Goal: Task Accomplishment & Management: Use online tool/utility

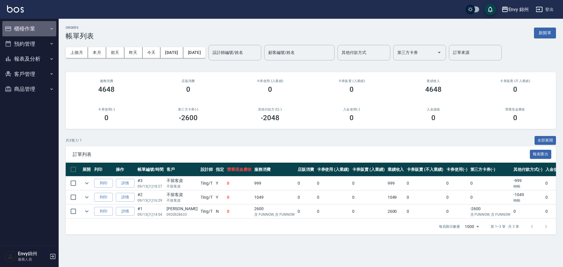
click at [23, 32] on button "櫃檯作業" at bounding box center [29, 28] width 54 height 15
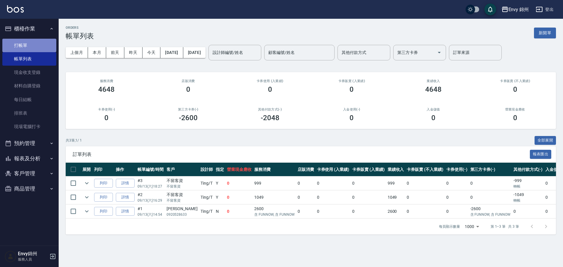
click at [27, 48] on link "打帳單" at bounding box center [29, 45] width 54 height 13
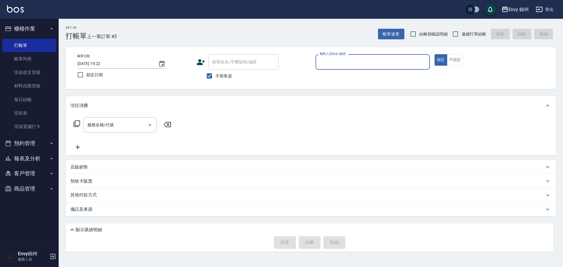
drag, startPoint x: 217, startPoint y: 79, endPoint x: 227, endPoint y: 72, distance: 12.0
click at [219, 77] on label "不留客資" at bounding box center [217, 76] width 29 height 12
click at [217, 74] on span "不留客資" at bounding box center [223, 76] width 16 height 6
click at [215, 74] on input "不留客資" at bounding box center [209, 76] width 12 height 12
checkbox input "false"
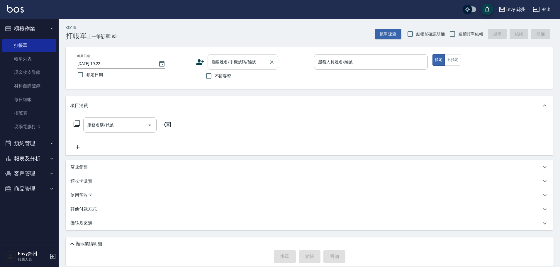
click at [230, 65] on input "顧客姓名/手機號碼/編號" at bounding box center [238, 62] width 56 height 10
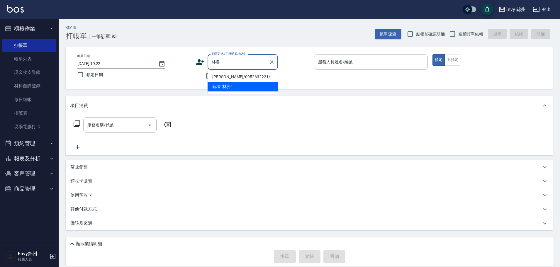
click at [256, 77] on li "[PERSON_NAME]/0952632221/" at bounding box center [242, 77] width 70 height 10
type input "[PERSON_NAME]/0952632221/"
type input "Annie-A"
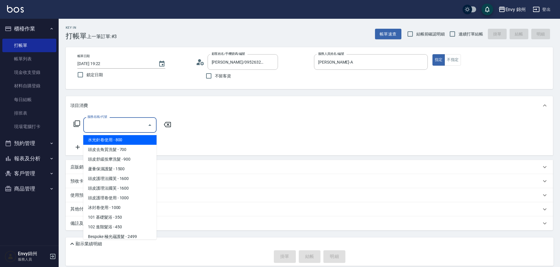
click at [114, 127] on input "服務名稱/代號" at bounding box center [115, 125] width 59 height 10
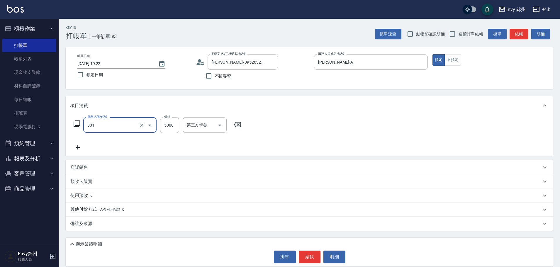
type input "801 接髮(801)"
click at [200, 125] on div "互助1格給1點(60元)-1 互助1格給1點(60元)-1" at bounding box center [200, 125] width 35 height 16
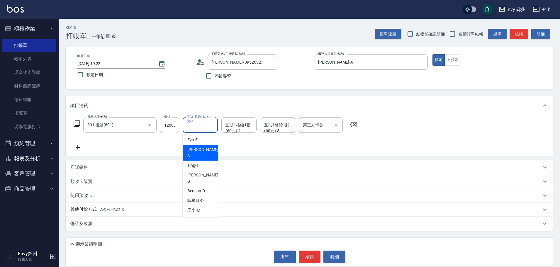
click at [74, 148] on icon at bounding box center [77, 147] width 15 height 7
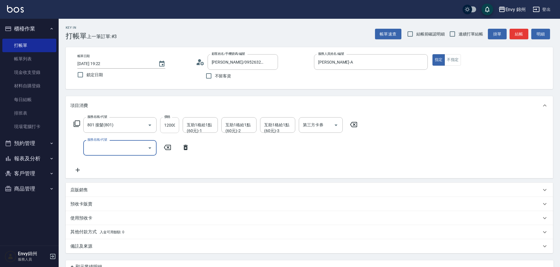
click at [167, 127] on input "12000" at bounding box center [169, 125] width 19 height 16
drag, startPoint x: 180, startPoint y: 120, endPoint x: 172, endPoint y: 123, distance: 8.3
click at [172, 123] on div "服務名稱/代號 801 接髮(801) 服務名稱/代號 價格 25000 價格 互助1格給1點(60元)-1 互助1格給1點(60元)-1 互助1格給1點(6…" at bounding box center [215, 125] width 290 height 16
type input "25000"
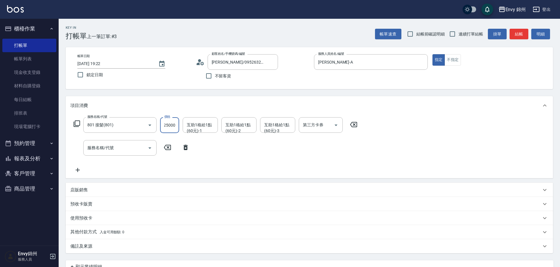
click at [200, 124] on div "互助1格給1點(60元)-1 互助1格給1點(60元)-1" at bounding box center [200, 125] width 35 height 16
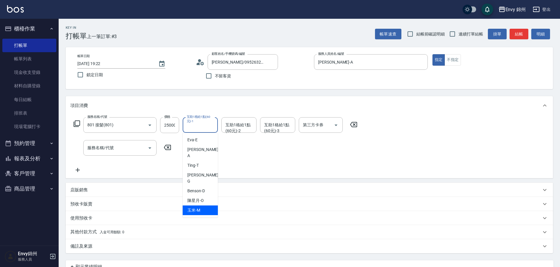
click at [206, 205] on div "玉米 -M" at bounding box center [200, 210] width 35 height 10
type input "玉米-M"
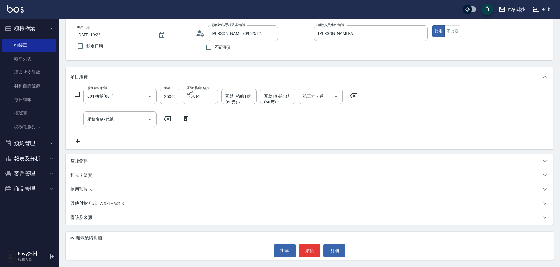
click at [165, 222] on div "備註及來源" at bounding box center [309, 217] width 487 height 14
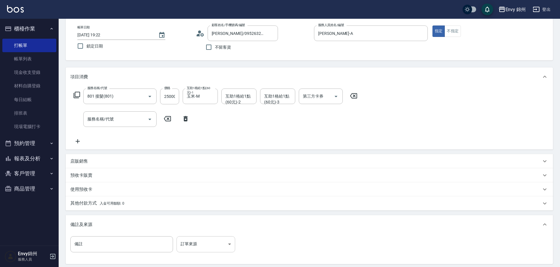
click at [205, 244] on body "Envy 錦州 登出 櫃檯作業 打帳單 帳單列表 現金收支登錄 材料自購登錄 每日結帳 排班表 現場電腦打卡 預約管理 預約管理 單日預約紀錄 單週預約紀錄 …" at bounding box center [280, 138] width 560 height 335
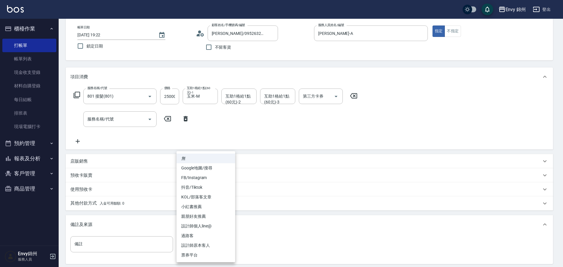
click at [207, 243] on li "設計師原本客人" at bounding box center [205, 246] width 59 height 10
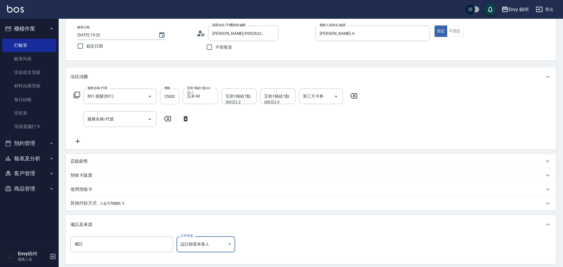
type input "設計師原本客人"
drag, startPoint x: 118, startPoint y: 202, endPoint x: 118, endPoint y: 210, distance: 7.6
click at [118, 203] on span "入金可用餘額: 0" at bounding box center [112, 203] width 25 height 4
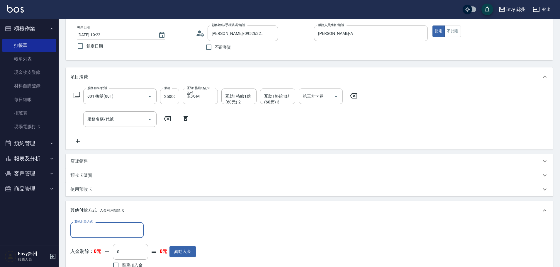
scroll to position [0, 0]
click at [111, 224] on div "其他付款方式" at bounding box center [106, 230] width 73 height 16
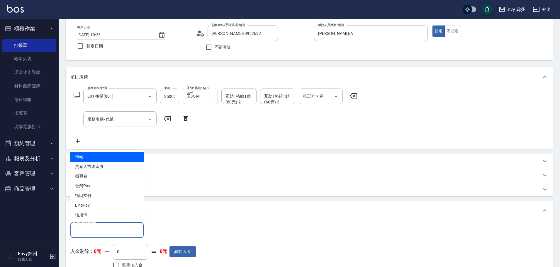
click at [123, 154] on span "轉帳" at bounding box center [106, 157] width 73 height 10
type input "轉帳"
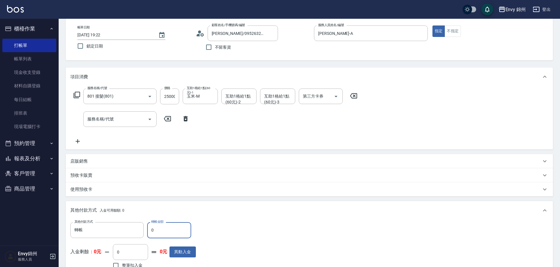
drag, startPoint x: 159, startPoint y: 232, endPoint x: 145, endPoint y: 231, distance: 13.8
click at [145, 231] on div "其他付款方式 轉帳 其他付款方式 轉帳金額 0 轉帳金額" at bounding box center [132, 230] width 125 height 16
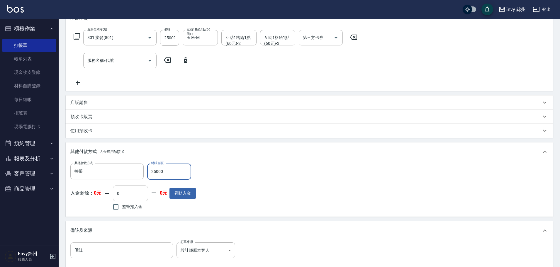
type input "25000"
click at [86, 253] on input "備註" at bounding box center [121, 250] width 103 height 16
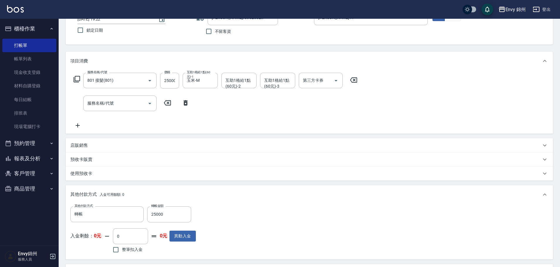
scroll to position [132, 0]
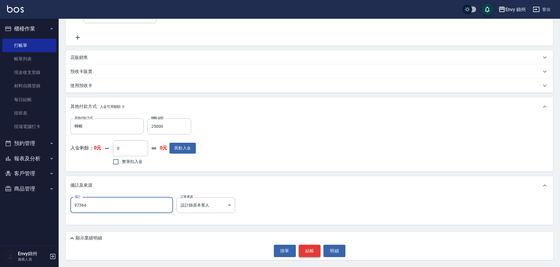
type input "97364"
click at [311, 251] on button "結帳" at bounding box center [310, 251] width 22 height 12
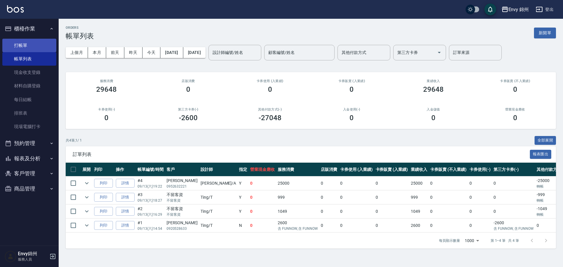
click at [17, 46] on link "打帳單" at bounding box center [29, 45] width 54 height 13
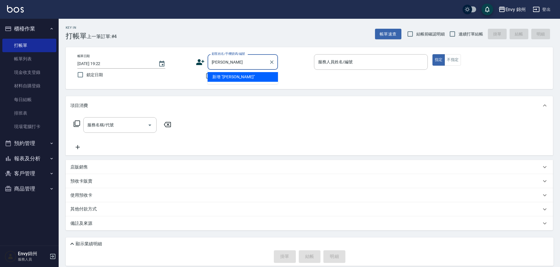
click at [227, 79] on li "新增 "林碧芬"" at bounding box center [242, 77] width 70 height 10
type input "林碧芬"
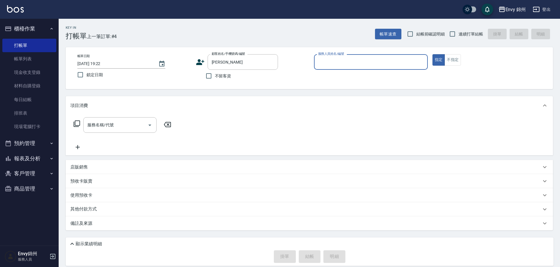
click at [338, 62] on input "服務人員姓名/編號" at bounding box center [370, 62] width 108 height 10
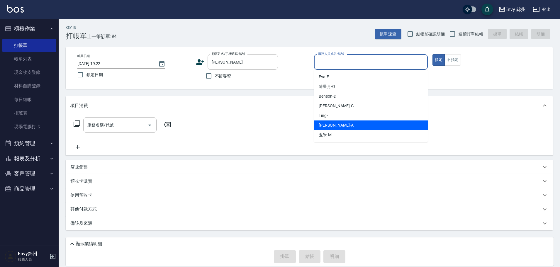
click at [329, 127] on span "Annie -A" at bounding box center [336, 125] width 35 height 6
type input "Annie-A"
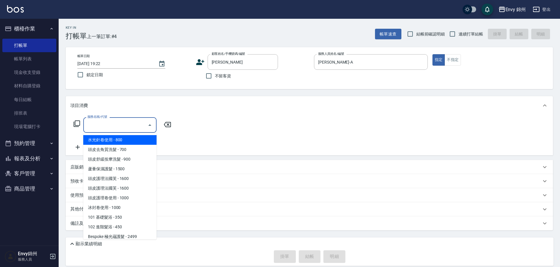
click at [122, 126] on input "服務名稱/代號" at bounding box center [115, 125] width 59 height 10
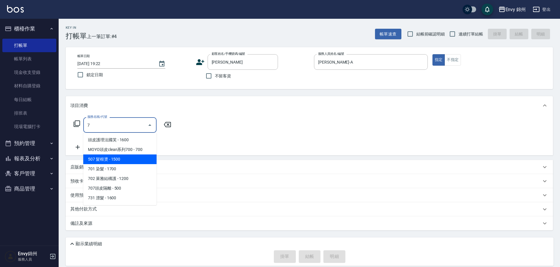
click at [89, 163] on span "507 髮根燙 - 1500" at bounding box center [119, 159] width 73 height 10
type input "507 髮根燙(507)"
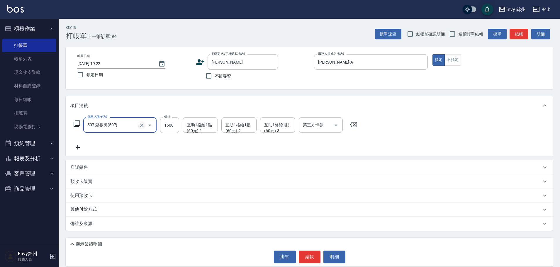
click at [141, 123] on icon "Clear" at bounding box center [142, 125] width 6 height 6
click at [126, 128] on input "服務名稱/代號" at bounding box center [112, 125] width 52 height 10
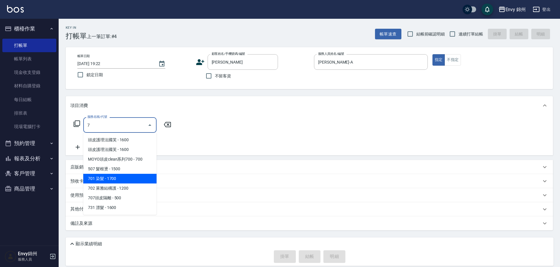
click at [122, 182] on span "701 染髮 - 1700" at bounding box center [119, 179] width 73 height 10
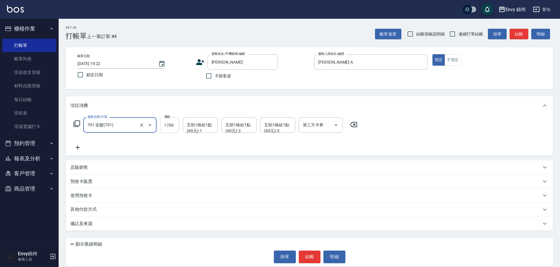
type input "701 染髮(701)"
click at [166, 127] on input "1700" at bounding box center [169, 125] width 19 height 16
type input "3500"
click at [80, 149] on icon at bounding box center [77, 147] width 15 height 7
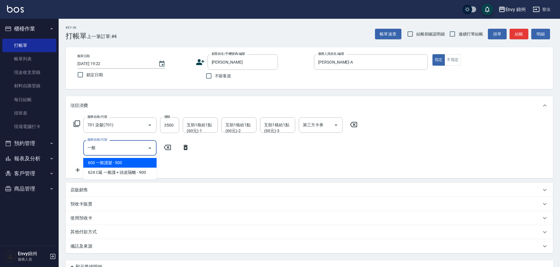
click at [97, 159] on span "600 一般護髮 - 500" at bounding box center [119, 163] width 73 height 10
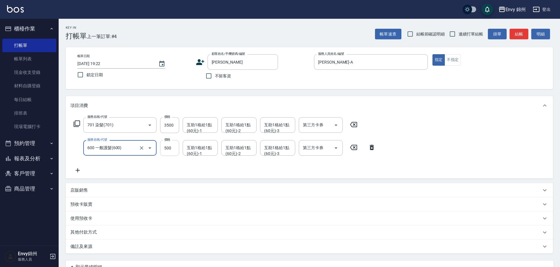
type input "600 一般護髮(600)"
click at [167, 150] on input "500" at bounding box center [169, 148] width 19 height 16
type input "1200"
click at [202, 129] on div "互助1格給1點(60元)-1 互助1格給1點(60元)-1" at bounding box center [200, 125] width 35 height 16
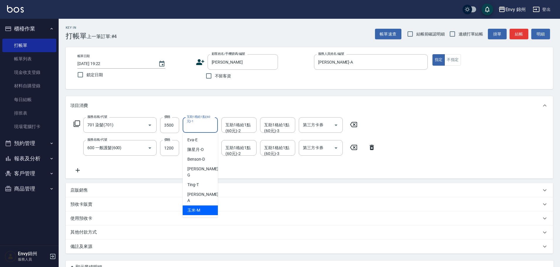
click at [202, 205] on div "玉米 -M" at bounding box center [200, 210] width 35 height 10
type input "玉米-M"
click at [205, 153] on input "互助1格給1點(60元)-1" at bounding box center [200, 148] width 30 height 10
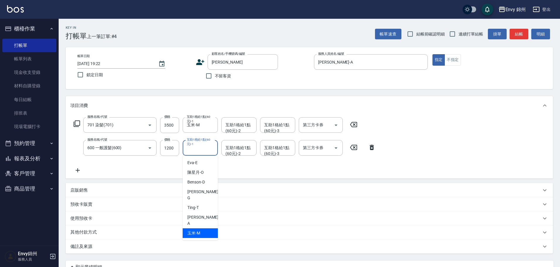
click at [203, 228] on div "玉米 -M" at bounding box center [200, 233] width 35 height 10
type input "玉米-M"
click at [158, 240] on div "備註及來源" at bounding box center [309, 246] width 487 height 14
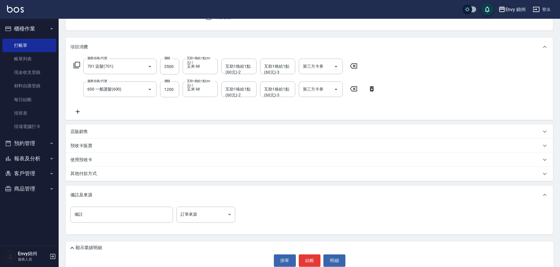
scroll to position [68, 0]
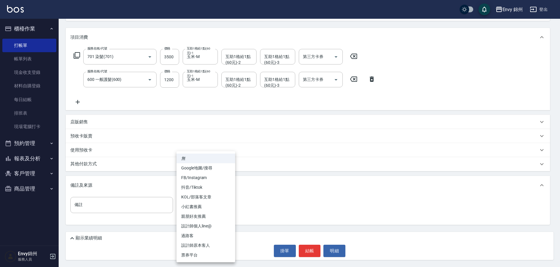
drag, startPoint x: 207, startPoint y: 197, endPoint x: 207, endPoint y: 210, distance: 12.6
click at [207, 197] on body "Envy 錦州 登出 櫃檯作業 打帳單 帳單列表 現金收支登錄 材料自購登錄 每日結帳 排班表 現場電腦打卡 預約管理 預約管理 單日預約紀錄 單週預約紀錄 …" at bounding box center [280, 99] width 560 height 335
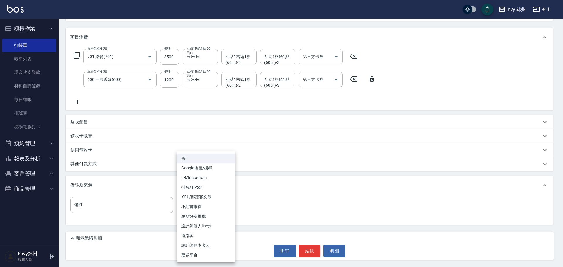
click at [209, 253] on li "票券平台" at bounding box center [205, 255] width 59 height 10
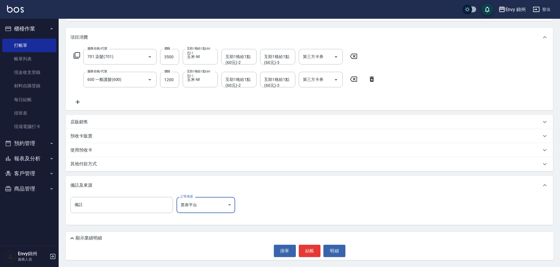
click at [212, 207] on body "Envy 錦州 登出 櫃檯作業 打帳單 帳單列表 現金收支登錄 材料自購登錄 每日結帳 排班表 現場電腦打卡 預約管理 預約管理 單日預約紀錄 單週預約紀錄 …" at bounding box center [280, 99] width 560 height 335
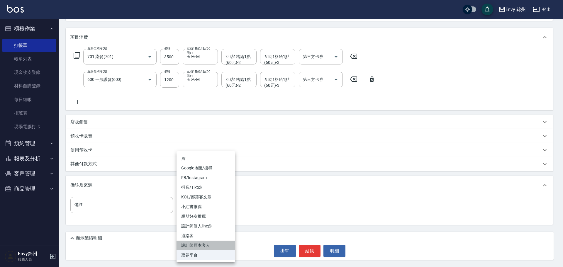
click at [205, 246] on li "設計師原本客人" at bounding box center [205, 246] width 59 height 10
type input "設計師原本客人"
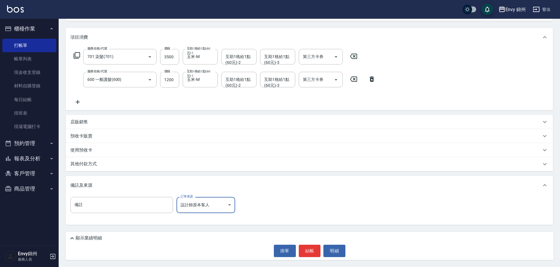
click at [95, 121] on div "店販銷售" at bounding box center [305, 122] width 471 height 6
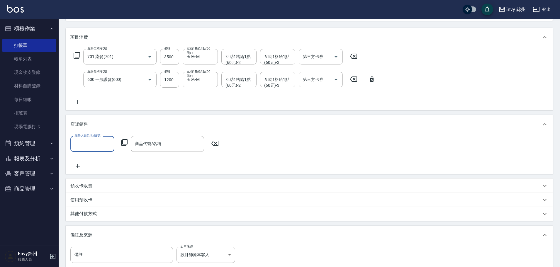
scroll to position [0, 0]
click at [93, 141] on input "服務人員姓名/編號" at bounding box center [92, 144] width 39 height 10
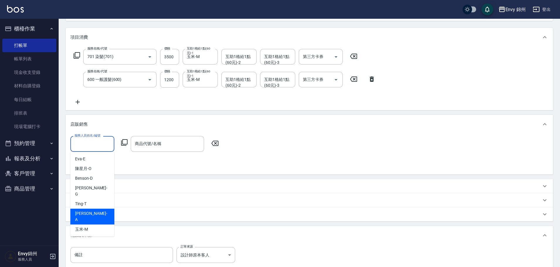
click at [92, 209] on div "Annie -A" at bounding box center [92, 217] width 44 height 16
type input "Annie-A"
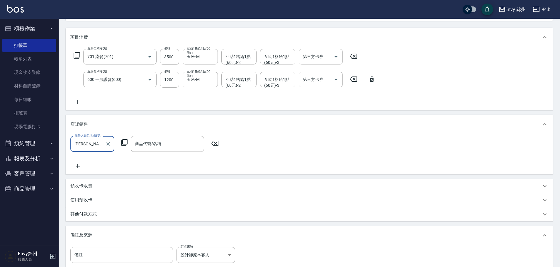
click at [128, 143] on div "服務人員姓名/編號 Annie-A 服務人員姓名/編號 商品代號/名稱 商品代號/名稱" at bounding box center [146, 144] width 152 height 16
click at [125, 141] on icon at bounding box center [124, 142] width 7 height 7
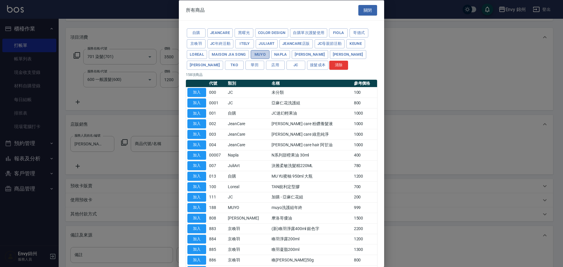
click at [256, 55] on button "MUYO" at bounding box center [260, 54] width 19 height 9
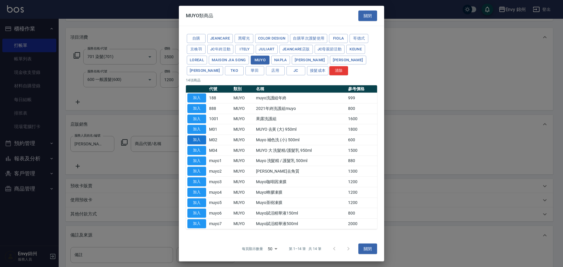
click at [198, 142] on button "加入" at bounding box center [196, 139] width 19 height 9
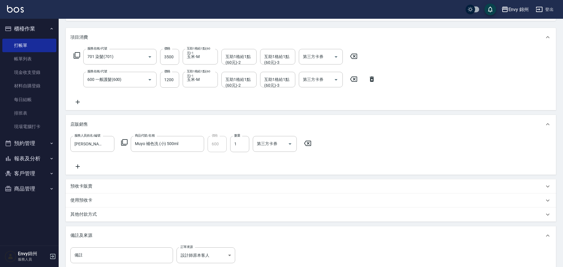
type input "Muyo 補色洗 (小) 500ml"
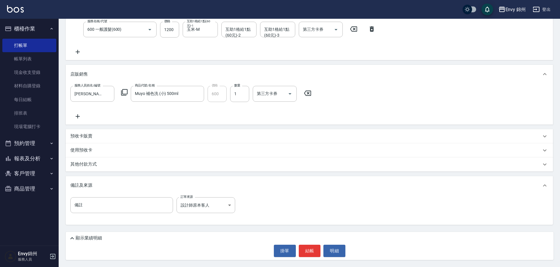
click at [71, 239] on icon at bounding box center [72, 238] width 7 height 7
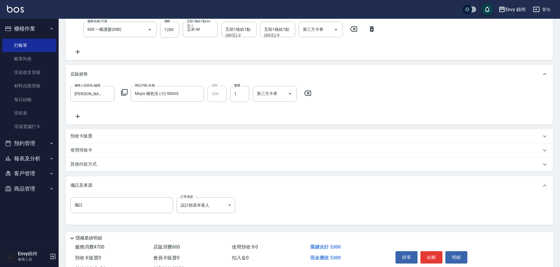
scroll to position [142, 0]
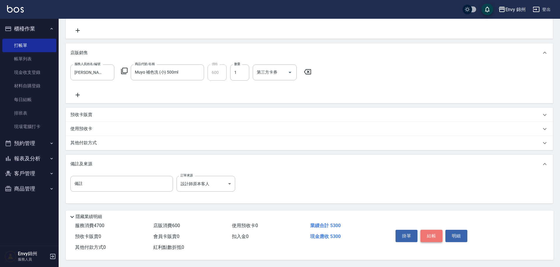
click at [432, 233] on button "結帳" at bounding box center [431, 236] width 22 height 12
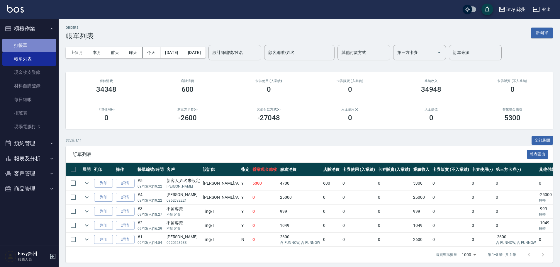
click at [27, 42] on link "打帳單" at bounding box center [29, 45] width 54 height 13
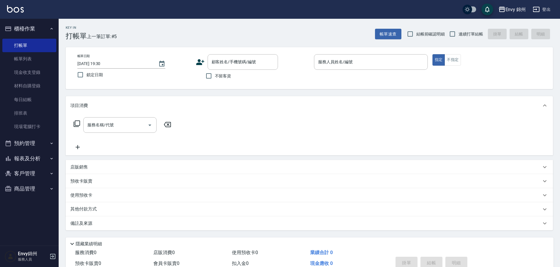
click at [199, 62] on icon at bounding box center [200, 62] width 9 height 9
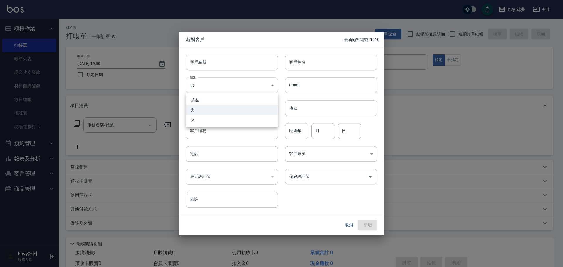
click at [208, 91] on body "Envy 錦州 登出 櫃檯作業 打帳單 帳單列表 現金收支登錄 材料自購登錄 每日結帳 排班表 現場電腦打卡 預約管理 預約管理 單日預約紀錄 單週預約紀錄 …" at bounding box center [281, 147] width 563 height 294
click at [207, 118] on li "女" at bounding box center [232, 120] width 92 height 10
type input "FEMALE"
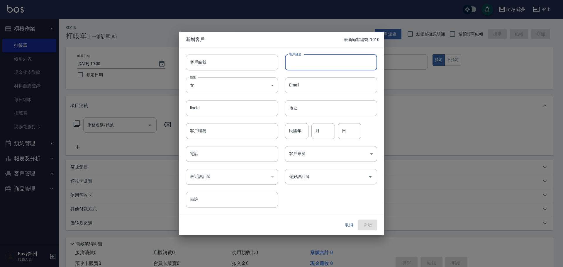
drag, startPoint x: 307, startPoint y: 62, endPoint x: 312, endPoint y: 53, distance: 10.4
click at [304, 63] on input "客戶姓名" at bounding box center [331, 62] width 92 height 16
type input "黃幸君"
click at [222, 152] on input "電話" at bounding box center [232, 154] width 92 height 16
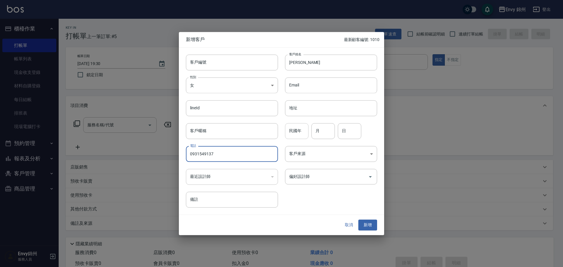
type input "0931549137"
click at [295, 130] on input "民國年" at bounding box center [296, 131] width 23 height 16
type input "63"
click at [329, 136] on input "月" at bounding box center [322, 131] width 23 height 16
type input "11"
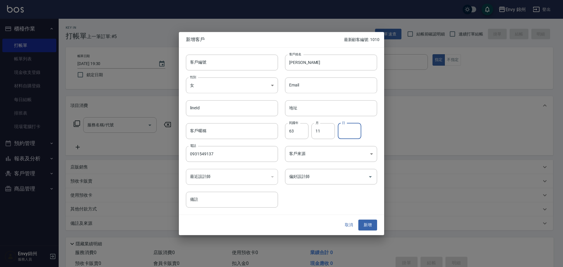
click at [344, 134] on input "日" at bounding box center [349, 131] width 23 height 16
type input "22"
drag, startPoint x: 317, startPoint y: 174, endPoint x: 316, endPoint y: 177, distance: 3.4
click at [316, 175] on input "偏好設計師" at bounding box center [326, 176] width 78 height 10
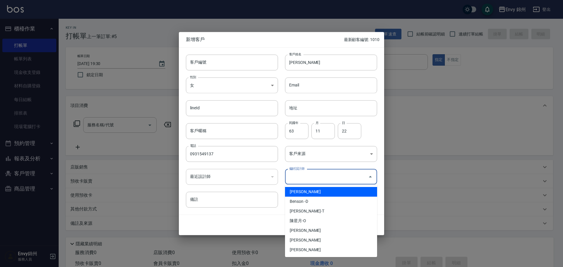
click at [318, 194] on li "鄭怡秀-A" at bounding box center [331, 192] width 92 height 10
type input "鄭怡秀"
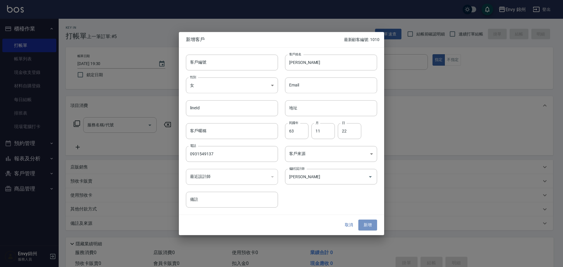
click at [368, 226] on button "新增" at bounding box center [367, 225] width 19 height 11
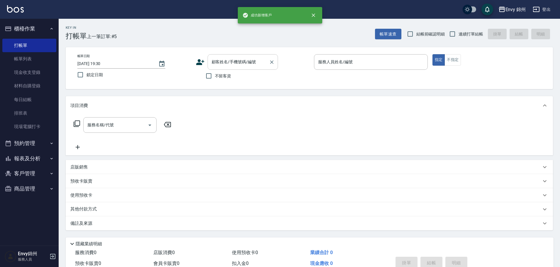
click at [261, 64] on input "顧客姓名/手機號碼/編號" at bounding box center [238, 62] width 56 height 10
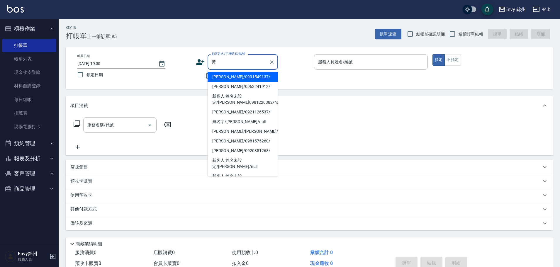
click at [248, 77] on li "黃幸君/0931549137/" at bounding box center [242, 77] width 70 height 10
type input "黃幸君/0931549137/"
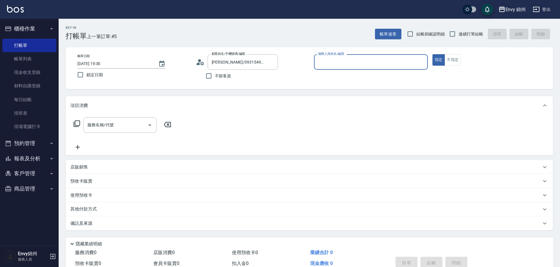
type input "Annie-A"
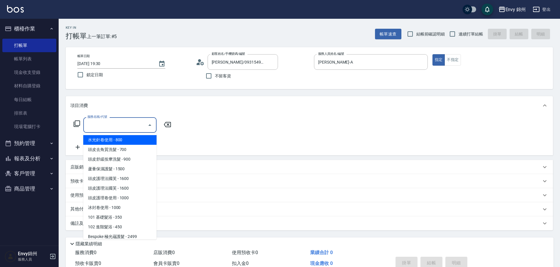
click at [127, 125] on input "服務名稱/代號" at bounding box center [115, 125] width 59 height 10
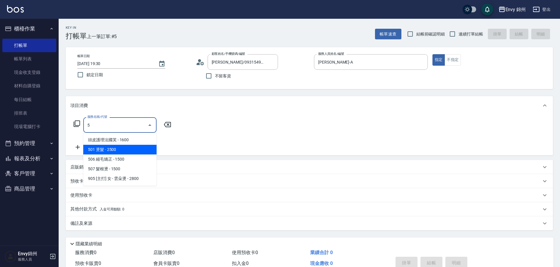
click at [111, 149] on span "501 燙髮 - 2500" at bounding box center [119, 150] width 73 height 10
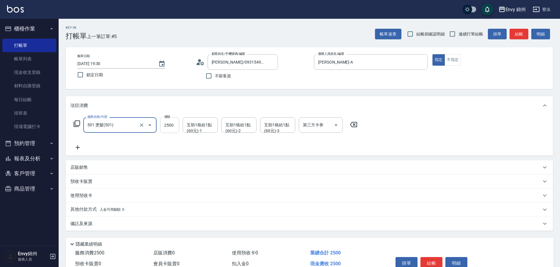
type input "501 燙髮(501)"
click at [163, 127] on input "2500" at bounding box center [169, 125] width 19 height 16
type input "1000"
click at [74, 147] on icon at bounding box center [77, 147] width 15 height 7
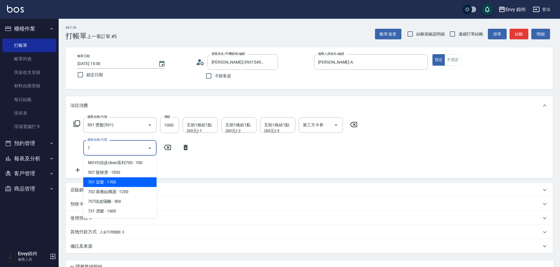
click at [124, 183] on span "701 染髮 - 1700" at bounding box center [119, 182] width 73 height 10
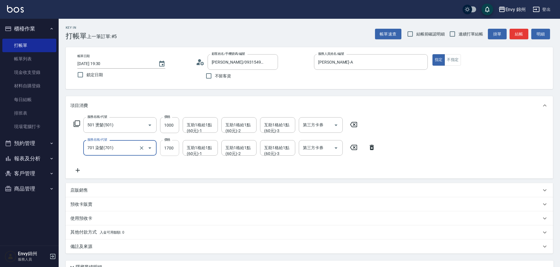
type input "701 染髮(701)"
type input "3000"
click at [71, 164] on div "服務名稱/代號 501 燙髮(501) 服務名稱/代號 價格 1000 價格 互助1格給1點(60元)-1 互助1格給1點(60元)-1 互助1格給1點(60…" at bounding box center [224, 145] width 309 height 57
click at [78, 170] on icon at bounding box center [78, 170] width 4 height 4
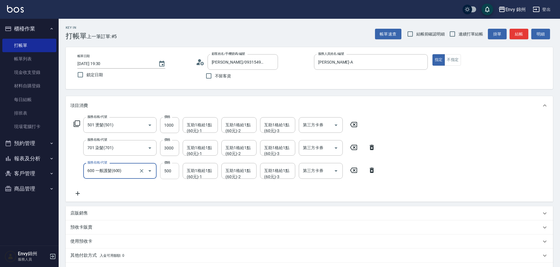
type input "600 一般護髮(600)"
type input "960"
click at [200, 127] on div "互助1格給1點(60元)-1 互助1格給1點(60元)-1" at bounding box center [200, 125] width 35 height 16
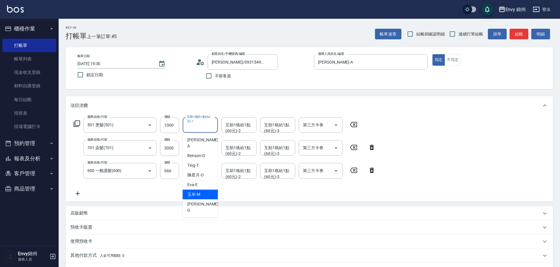
click at [189, 191] on span "玉米 -M" at bounding box center [193, 194] width 13 height 6
type input "玉米-M"
click at [200, 148] on div "互助1格給1點(60元)-1 互助1格給1點(60元)-1" at bounding box center [200, 148] width 35 height 16
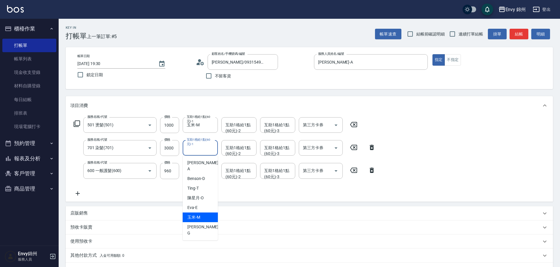
click at [196, 214] on span "玉米 -M" at bounding box center [193, 217] width 13 height 6
type input "玉米-M"
click at [200, 173] on div "互助1格給1點(60元)-1 互助1格給1點(60元)-1" at bounding box center [200, 171] width 35 height 16
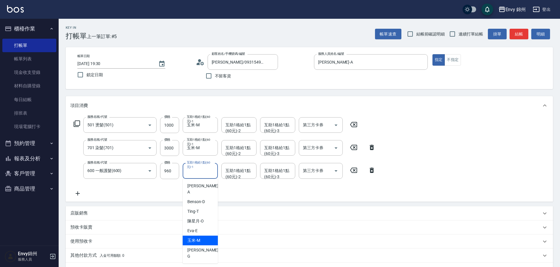
click at [201, 236] on div "玉米 -M" at bounding box center [200, 241] width 35 height 10
type input "玉米-M"
click at [238, 151] on div "互助1格給1點(60元)-2 互助1格給1點(60元)-2" at bounding box center [238, 148] width 35 height 16
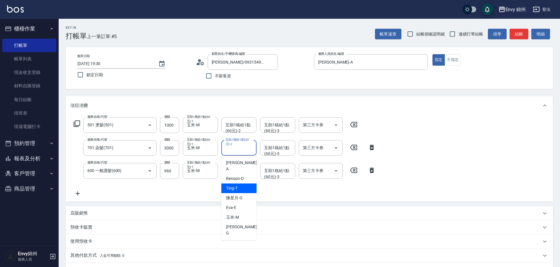
click at [233, 185] on span "Ting -T" at bounding box center [231, 188] width 11 height 6
type input "Ting-T"
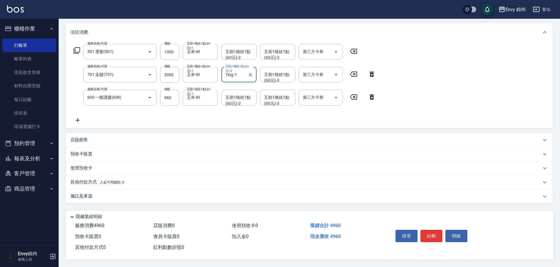
click at [171, 195] on div "備註及來源" at bounding box center [305, 196] width 471 height 6
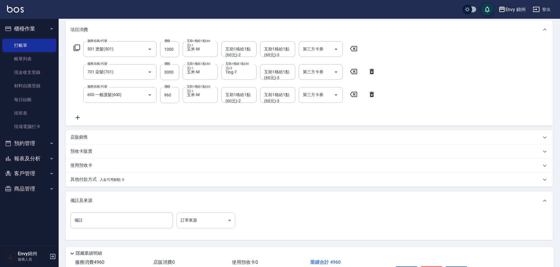
click at [192, 227] on body "Envy 錦州 登出 櫃檯作業 打帳單 帳單列表 現金收支登錄 材料自購登錄 每日結帳 排班表 現場電腦打卡 預約管理 預約管理 單日預約紀錄 單週預約紀錄 …" at bounding box center [280, 113] width 560 height 379
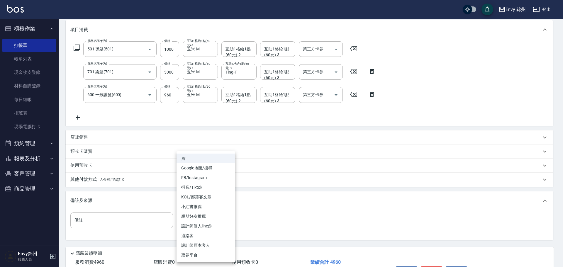
click at [204, 245] on li "設計師原本客人" at bounding box center [205, 246] width 59 height 10
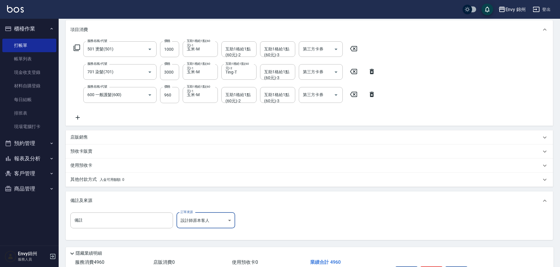
scroll to position [115, 0]
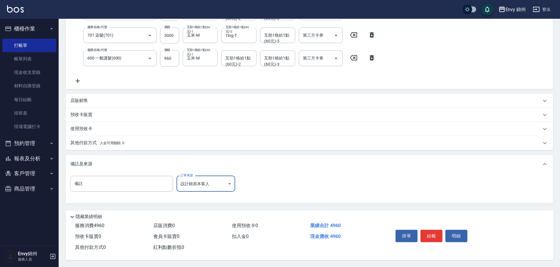
click at [206, 178] on body "Envy 錦州 登出 櫃檯作業 打帳單 帳單列表 現金收支登錄 材料自購登錄 每日結帳 排班表 現場電腦打卡 預約管理 預約管理 單日預約紀錄 單週預約紀錄 …" at bounding box center [280, 76] width 560 height 379
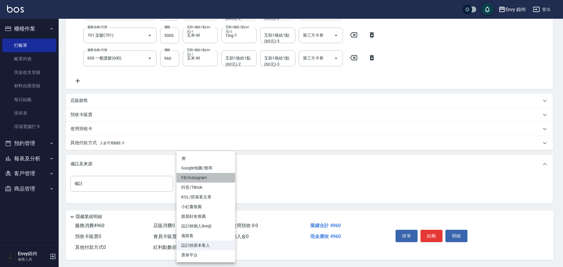
click at [199, 179] on li "FB/Instagram" at bounding box center [205, 178] width 59 height 10
type input "FB/Instagram"
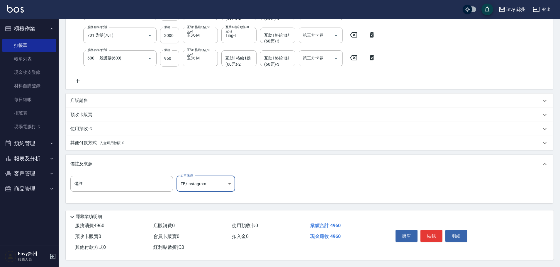
scroll to position [57, 0]
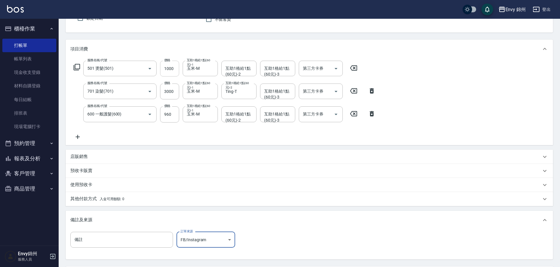
click at [171, 69] on input "1000" at bounding box center [169, 69] width 19 height 16
click at [170, 68] on input "1000" at bounding box center [169, 69] width 19 height 16
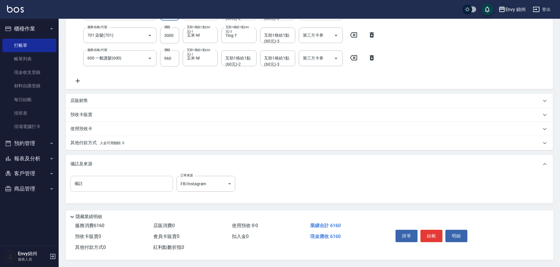
type input "2200"
click at [110, 180] on input "備註" at bounding box center [121, 184] width 103 height 16
click at [95, 136] on div "其他付款方式 入金可用餘額: 0" at bounding box center [309, 143] width 487 height 14
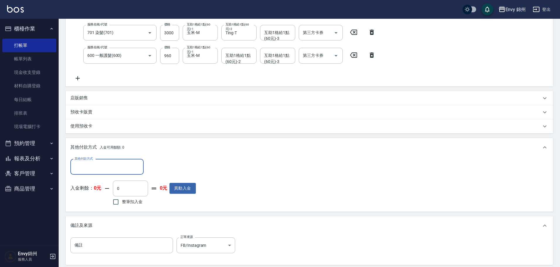
scroll to position [0, 0]
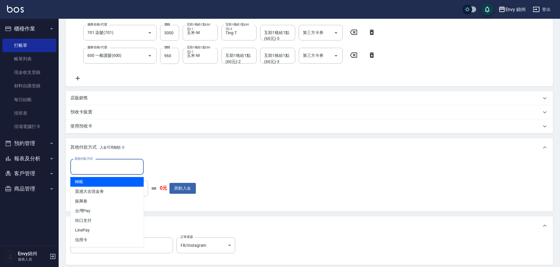
click at [96, 167] on input "其他付款方式" at bounding box center [107, 167] width 68 height 10
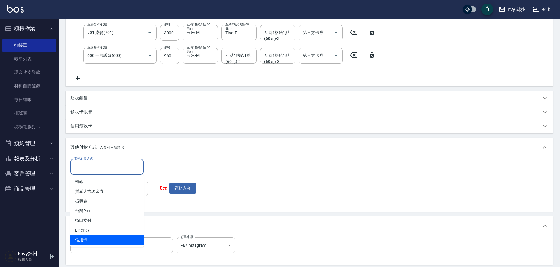
click at [103, 237] on span "信用卡" at bounding box center [106, 240] width 73 height 10
type input "信用卡"
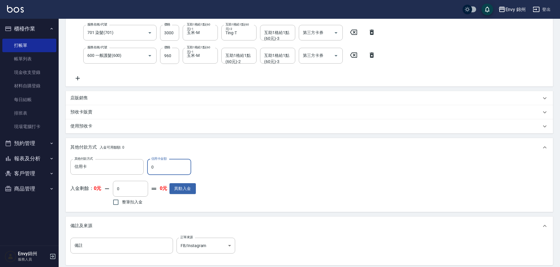
drag, startPoint x: 160, startPoint y: 164, endPoint x: 145, endPoint y: 167, distance: 14.8
click at [145, 167] on div "其他付款方式 信用卡 其他付款方式 信用卡金額 0 信用卡金額" at bounding box center [132, 167] width 125 height 16
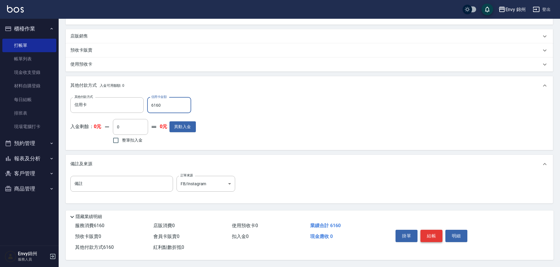
type input "6160"
click at [430, 230] on button "結帳" at bounding box center [431, 236] width 22 height 12
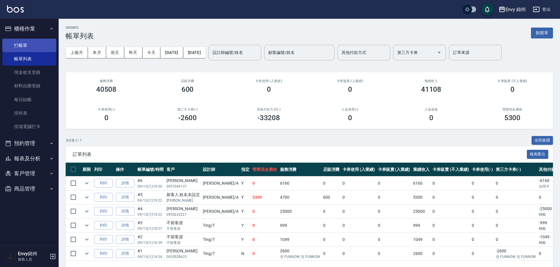
click at [20, 47] on link "打帳單" at bounding box center [29, 45] width 54 height 13
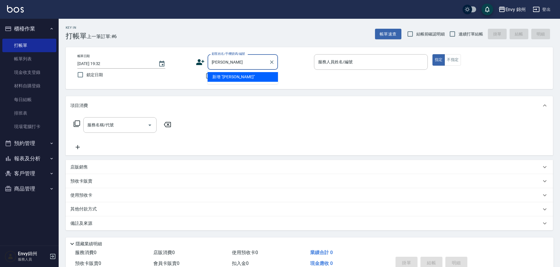
type input "黃美鶯"
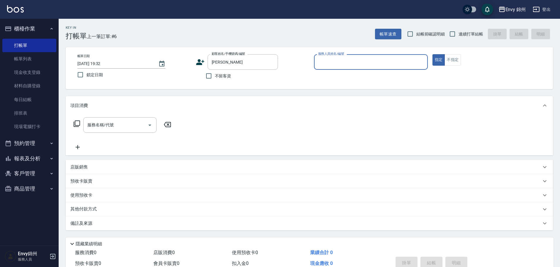
click at [338, 64] on input "服務人員姓名/編號" at bounding box center [370, 62] width 108 height 10
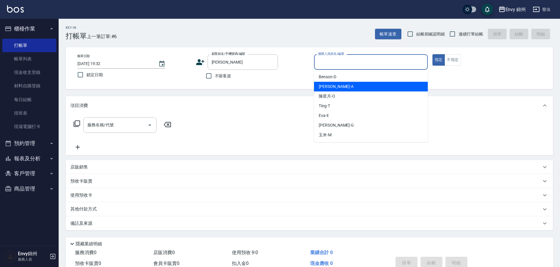
click at [325, 85] on span "Annie -A" at bounding box center [336, 87] width 35 height 6
type input "Annie-A"
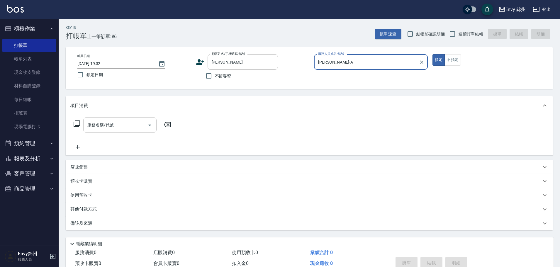
click at [124, 124] on input "服務名稱/代號" at bounding box center [115, 125] width 59 height 10
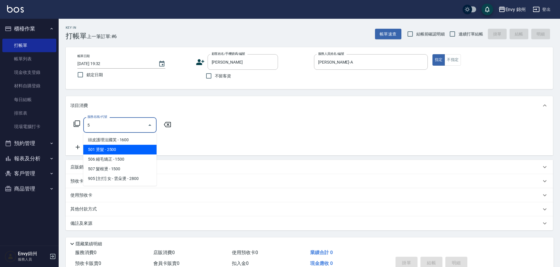
click at [114, 150] on span "501 燙髮 - 2500" at bounding box center [119, 150] width 73 height 10
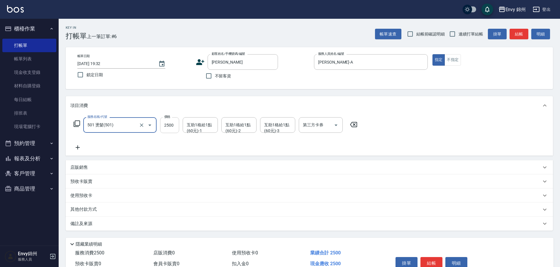
type input "501 燙髮(501)"
click at [163, 126] on input "2500" at bounding box center [169, 125] width 19 height 16
type input "4200"
click at [198, 124] on div "互助1格給1點(60元)-1 互助1格給1點(60元)-1" at bounding box center [200, 125] width 35 height 16
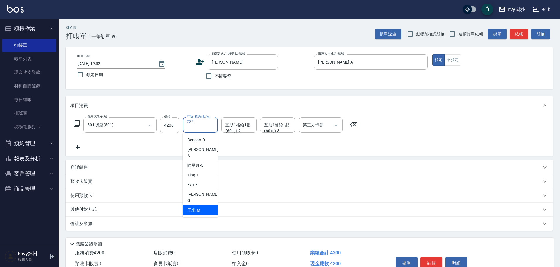
click at [202, 205] on div "玉米 -M" at bounding box center [200, 210] width 35 height 10
type input "玉米-M"
click at [156, 226] on div "備註及來源" at bounding box center [305, 224] width 471 height 6
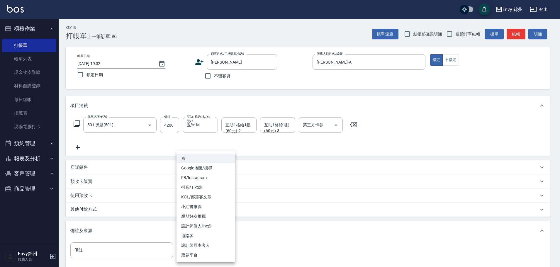
click at [200, 248] on body "Envy 錦州 登出 櫃檯作業 打帳單 帳單列表 現金收支登錄 材料自購登錄 每日結帳 排班表 現場電腦打卡 預約管理 預約管理 單日預約紀錄 單週預約紀錄 …" at bounding box center [280, 166] width 560 height 333
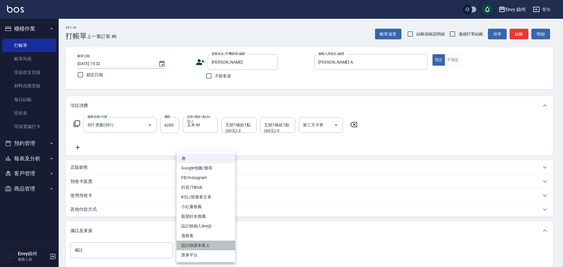
click at [205, 245] on li "設計師原本客人" at bounding box center [205, 246] width 59 height 10
type input "設計師原本客人"
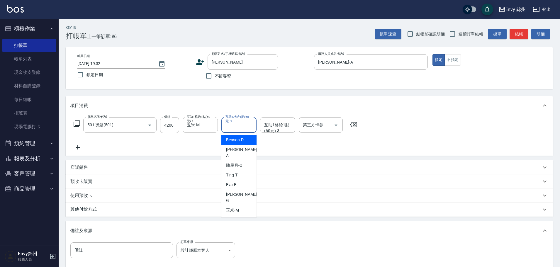
click at [235, 125] on div "互助1格給1點(60元)-2 互助1格給1點(60元)-2" at bounding box center [238, 125] width 35 height 16
click at [239, 205] on div "玉米 -M" at bounding box center [238, 210] width 35 height 10
type input "玉米-M"
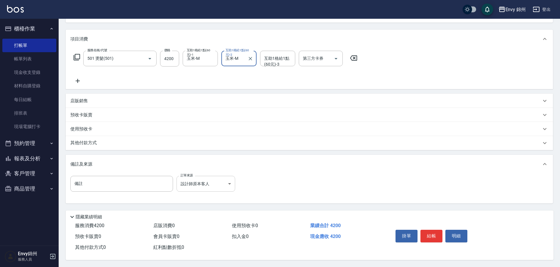
click at [191, 179] on body "Envy 錦州 登出 櫃檯作業 打帳單 帳單列表 現金收支登錄 材料自購登錄 每日結帳 排班表 現場電腦打卡 預約管理 預約管理 單日預約紀錄 單週預約紀錄 …" at bounding box center [280, 99] width 560 height 333
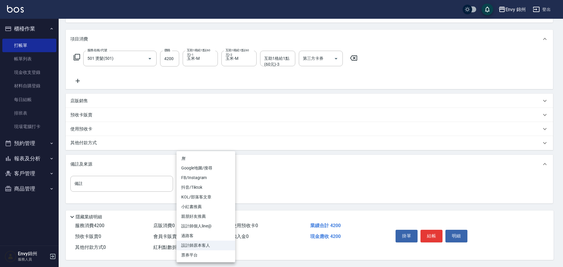
click at [194, 168] on li "Google地圖/搜尋" at bounding box center [205, 168] width 59 height 10
type input "Google地圖/搜尋"
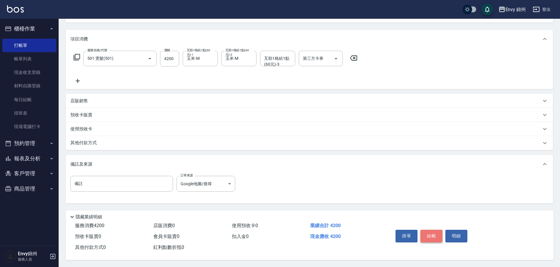
click at [431, 232] on button "結帳" at bounding box center [431, 236] width 22 height 12
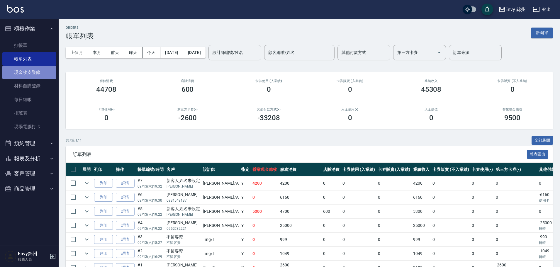
click at [24, 69] on link "現金收支登錄" at bounding box center [29, 72] width 54 height 13
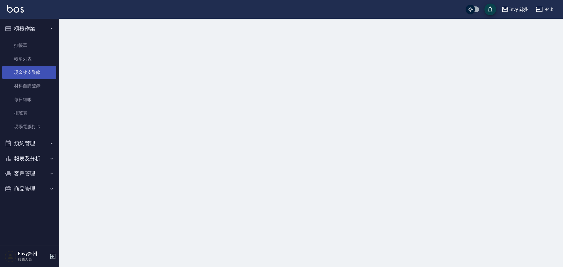
click at [24, 69] on link "現金收支登錄" at bounding box center [29, 72] width 54 height 13
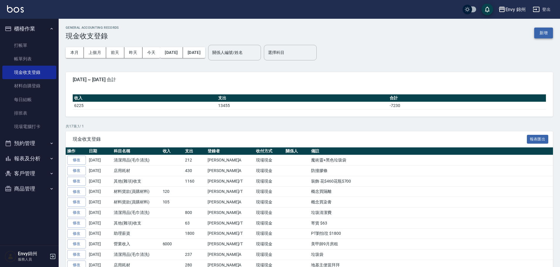
click at [544, 36] on button "新增" at bounding box center [543, 33] width 19 height 11
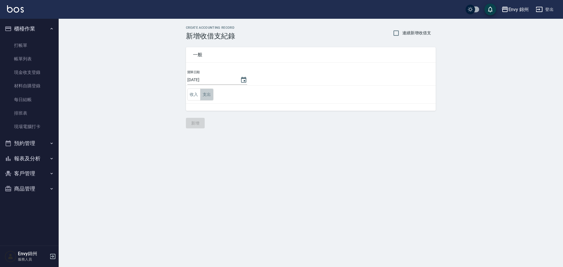
click at [213, 90] on button "支出" at bounding box center [206, 94] width 13 height 12
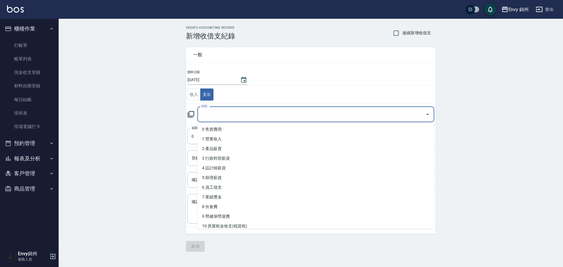
click at [215, 111] on input "科目" at bounding box center [311, 114] width 223 height 10
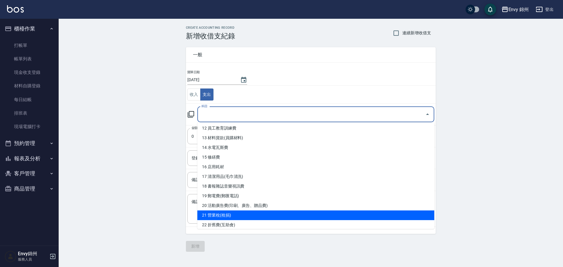
scroll to position [205, 0]
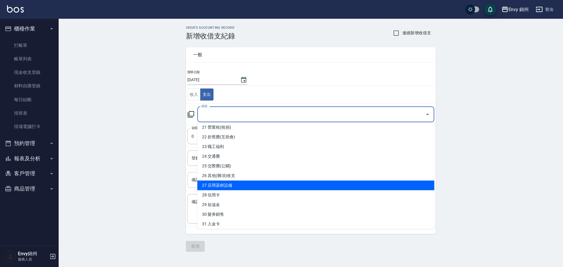
click at [226, 188] on li "27 店用器材設備" at bounding box center [315, 185] width 237 height 10
type input "27 店用器材設備"
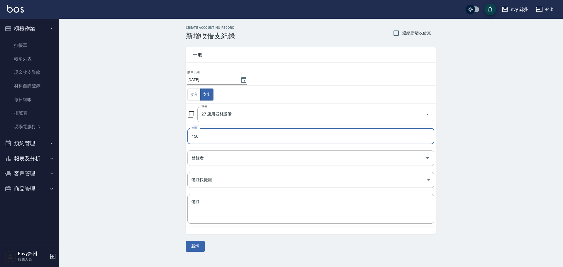
type input "450"
click at [201, 161] on input "登錄者" at bounding box center [306, 158] width 233 height 10
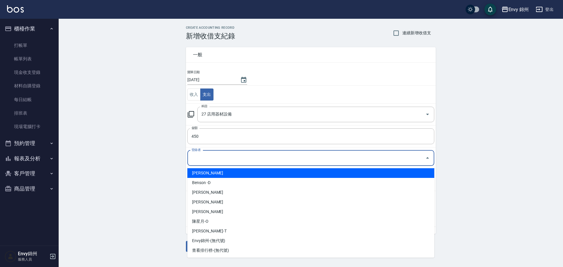
click at [207, 171] on li "鄭怡秀-A" at bounding box center [310, 173] width 247 height 10
type input "鄭怡秀-A"
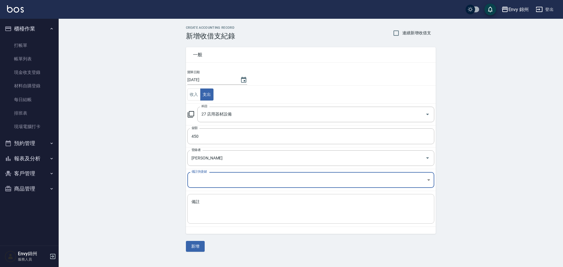
click at [217, 220] on div "x 備註" at bounding box center [310, 209] width 247 height 30
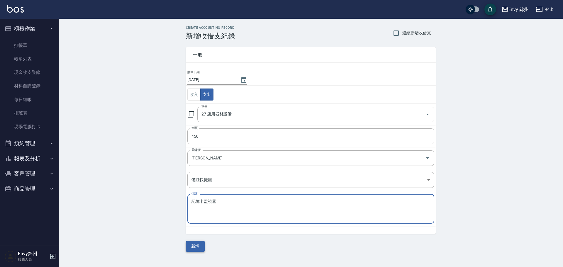
type textarea "記憶卡監視器"
click at [195, 246] on button "新增" at bounding box center [195, 246] width 19 height 11
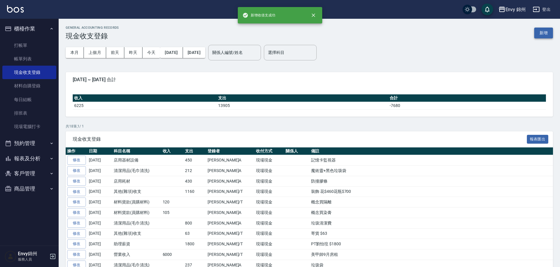
click at [544, 36] on button "新增" at bounding box center [543, 33] width 19 height 11
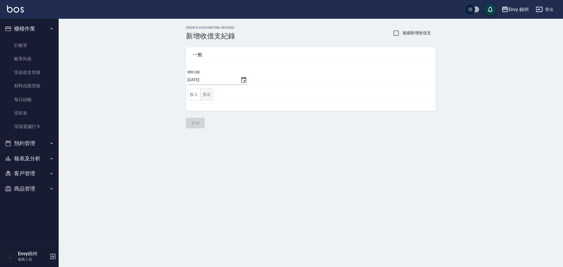
click at [210, 99] on button "支出" at bounding box center [206, 94] width 13 height 12
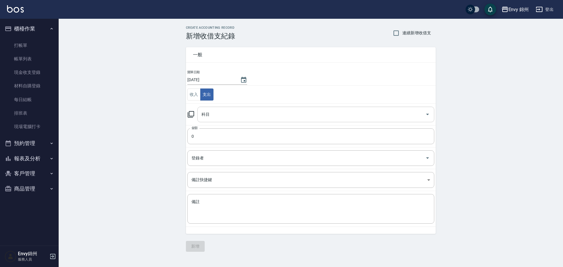
click at [219, 118] on input "科目" at bounding box center [311, 114] width 223 height 10
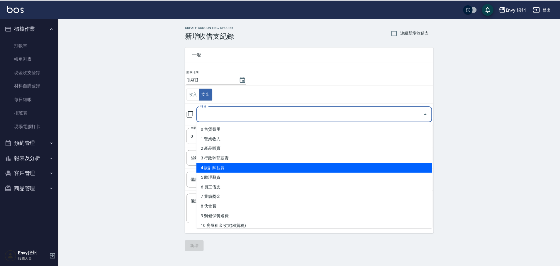
scroll to position [88, 0]
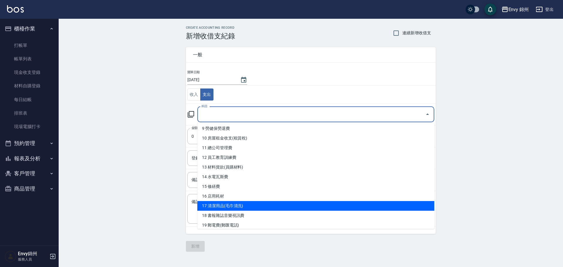
click at [241, 208] on li "17 清潔用品(毛巾清洗)" at bounding box center [315, 206] width 237 height 10
type input "17 清潔用品(毛巾清洗)"
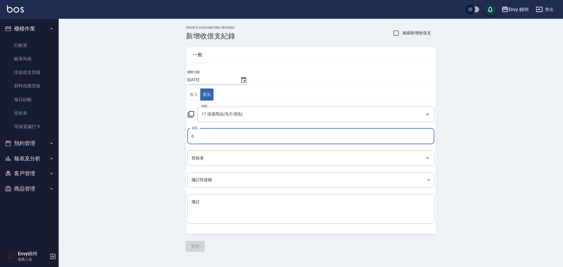
click at [206, 149] on td "登錄者 登錄者" at bounding box center [311, 158] width 250 height 22
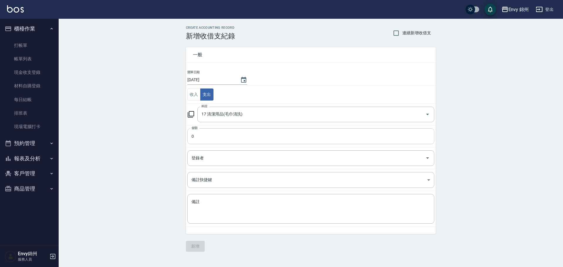
click at [202, 143] on input "0" at bounding box center [310, 136] width 247 height 16
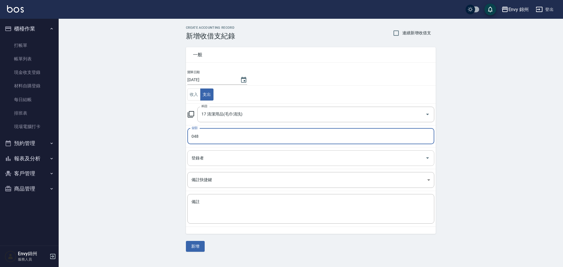
type input "048"
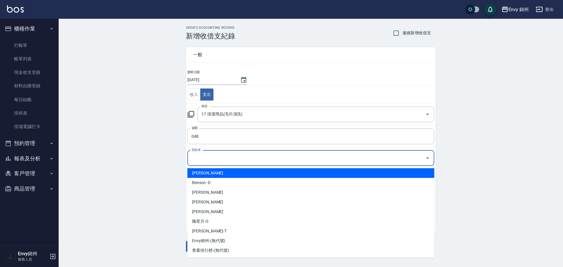
click at [204, 158] on input "登錄者" at bounding box center [306, 158] width 233 height 10
click at [205, 173] on li "鄭怡秀-A" at bounding box center [310, 173] width 247 height 10
type input "鄭怡秀-A"
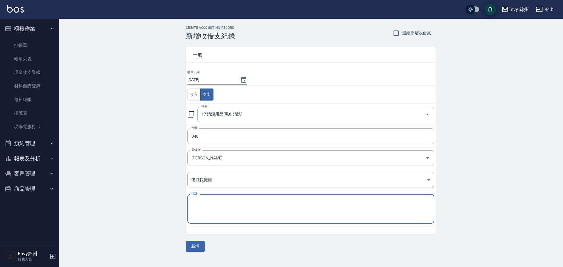
drag, startPoint x: 208, startPoint y: 211, endPoint x: 207, endPoint y: 208, distance: 3.5
click at [208, 211] on textarea "備註" at bounding box center [310, 209] width 239 height 20
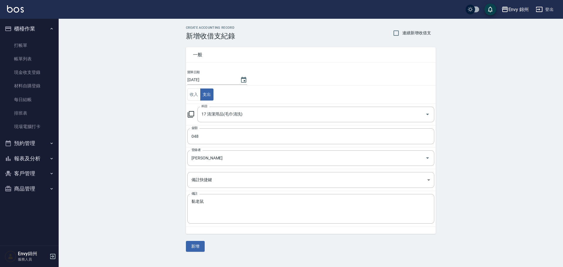
click at [185, 247] on div "CREATE ACCOUNTING RECORD 新增收借支紀錄 連續新增收借支 一般 開單日期 2025/09/13 收入 支出 科目 17 清潔用品(毛巾…" at bounding box center [311, 139] width 264 height 226
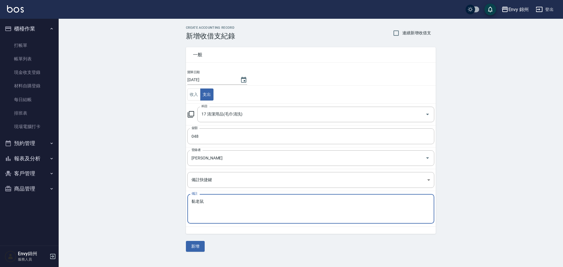
click at [227, 212] on textarea "黏老鼠" at bounding box center [310, 209] width 239 height 20
type textarea "黏老鼠版"
click at [190, 246] on button "新增" at bounding box center [195, 246] width 19 height 11
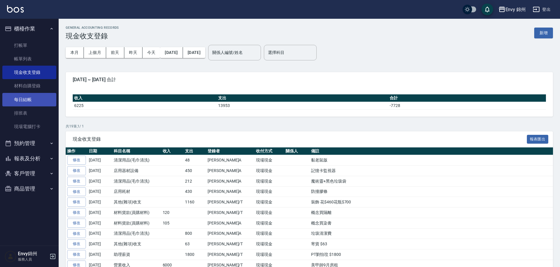
click at [9, 102] on link "每日結帳" at bounding box center [29, 99] width 54 height 13
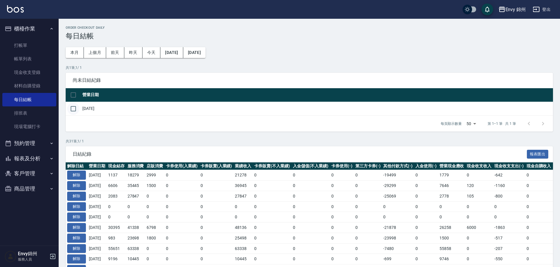
click at [77, 108] on input "checkbox" at bounding box center [73, 109] width 12 height 12
checkbox input "true"
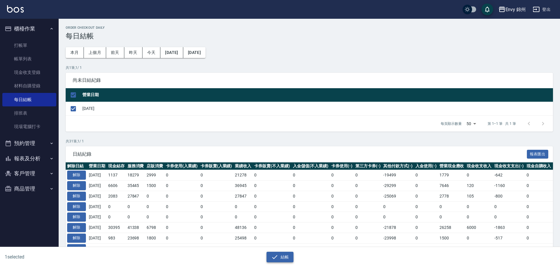
click at [281, 256] on button "結帳" at bounding box center [279, 257] width 27 height 11
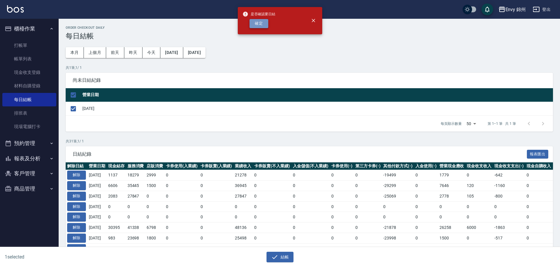
click at [265, 24] on button "確定" at bounding box center [258, 23] width 19 height 9
checkbox input "false"
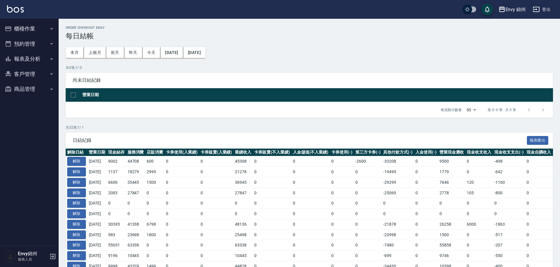
click at [27, 59] on button "報表及分析" at bounding box center [29, 58] width 54 height 15
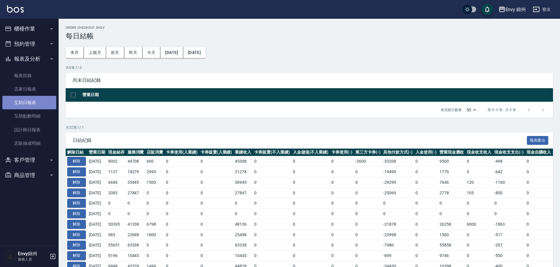
click at [23, 96] on link "互助日報表" at bounding box center [29, 102] width 54 height 13
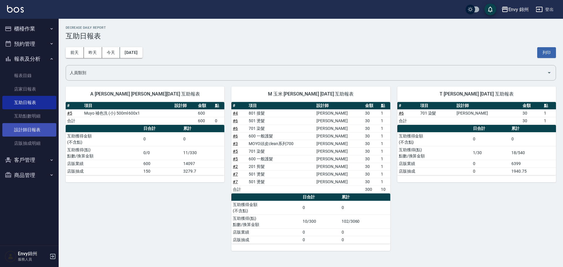
click at [24, 128] on link "設計師日報表" at bounding box center [29, 129] width 54 height 13
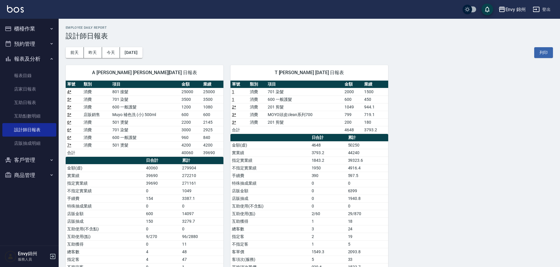
click at [543, 10] on button "登出" at bounding box center [541, 9] width 23 height 11
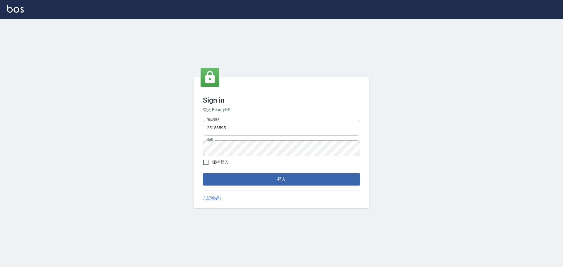
click at [245, 126] on input "25153595" at bounding box center [281, 128] width 157 height 16
type input "9990001234567"
click at [275, 177] on button "登入" at bounding box center [281, 179] width 157 height 12
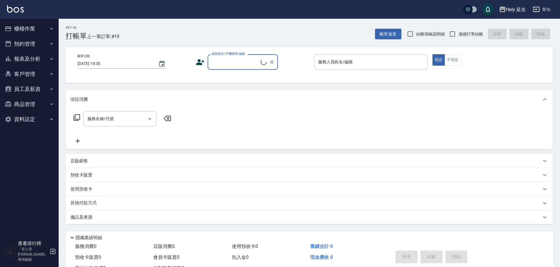
click at [513, 11] on div "Holy 延吉" at bounding box center [516, 9] width 20 height 7
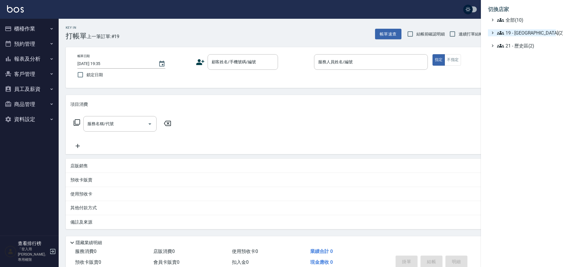
click at [511, 36] on span "19 - 新城區(2)" at bounding box center [525, 32] width 57 height 7
click at [512, 50] on span "19.02 - ENVY(5)" at bounding box center [528, 49] width 51 height 7
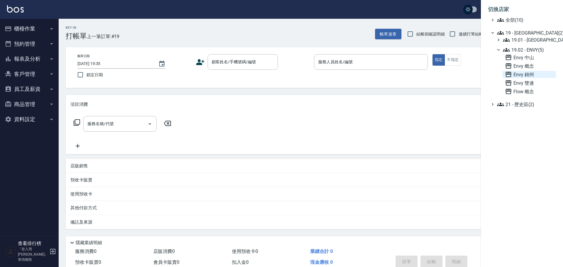
click at [523, 74] on span "Envy 錦州" at bounding box center [529, 74] width 49 height 7
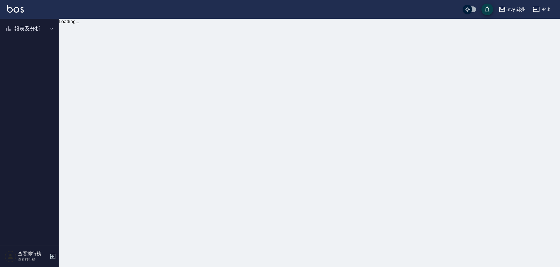
click at [14, 27] on button "報表及分析" at bounding box center [29, 28] width 54 height 15
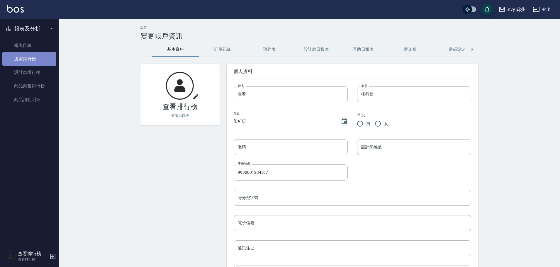
click at [22, 61] on link "店家排行榜" at bounding box center [29, 58] width 54 height 13
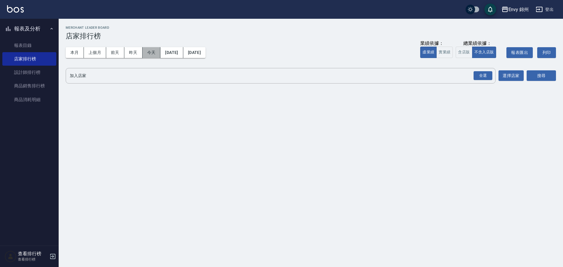
click at [154, 55] on button "今天" at bounding box center [151, 52] width 18 height 11
click at [481, 73] on div "全選" at bounding box center [482, 75] width 19 height 9
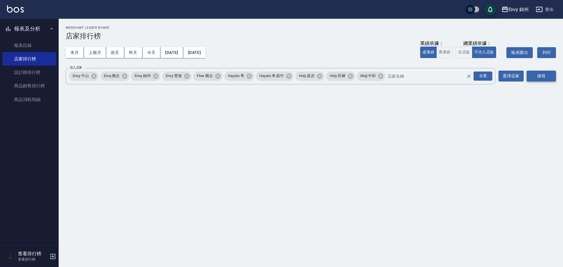
click at [541, 80] on button "搜尋" at bounding box center [540, 76] width 29 height 11
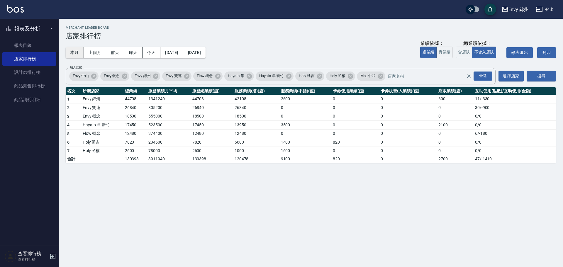
click at [73, 50] on button "本月" at bounding box center [75, 52] width 18 height 11
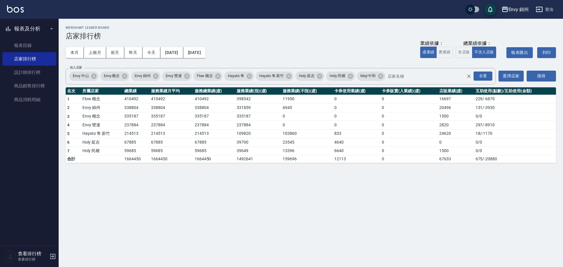
click at [205, 49] on button "2025/09/30" at bounding box center [194, 52] width 22 height 11
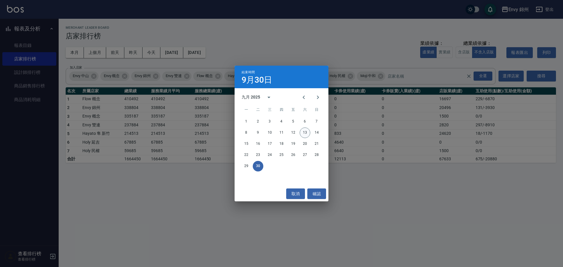
click at [303, 132] on button "13" at bounding box center [304, 132] width 11 height 11
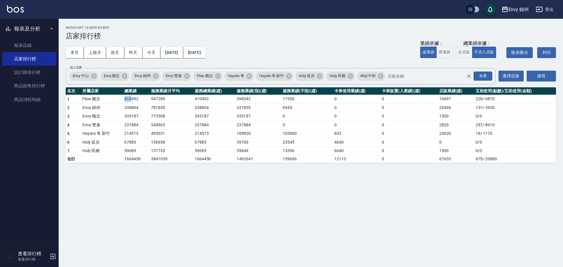
drag, startPoint x: 120, startPoint y: 102, endPoint x: 132, endPoint y: 103, distance: 11.7
click at [132, 103] on tr "1 Flow 概念 410492 947289 410492 398542 11950 0 0 16697 229 / -6870" at bounding box center [311, 99] width 490 height 9
drag, startPoint x: 123, startPoint y: 106, endPoint x: 132, endPoint y: 105, distance: 9.1
click at [132, 105] on td "338804" at bounding box center [136, 107] width 27 height 9
click at [166, 117] on td "773508" at bounding box center [171, 116] width 44 height 9
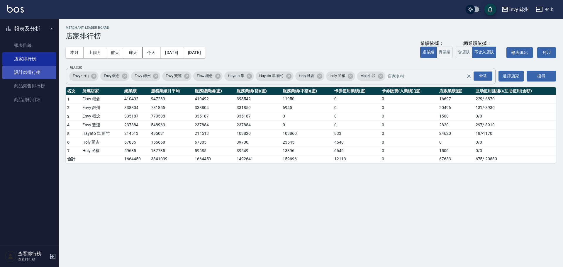
click at [30, 68] on link "設計師排行榜" at bounding box center [29, 72] width 54 height 13
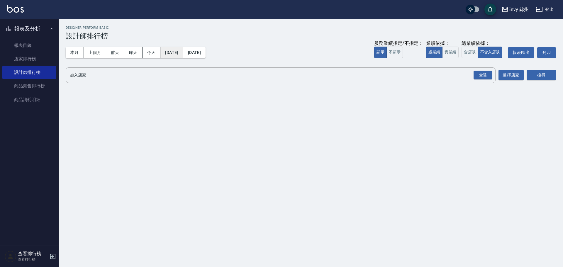
click at [162, 51] on button "[DATE]" at bounding box center [171, 52] width 23 height 11
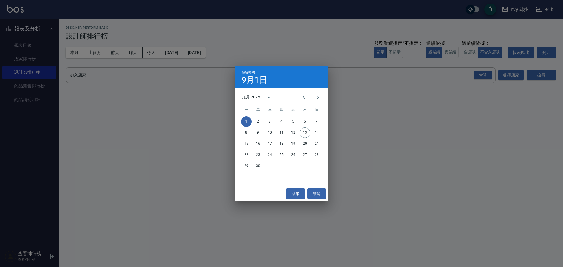
click at [157, 52] on div "起始時間 9月1日 九月 2025 一 二 三 四 五 六 日 1 2 3 4 5 6 7 8 9 10 11 12 13 14 15 16 17 18 19…" at bounding box center [281, 133] width 563 height 267
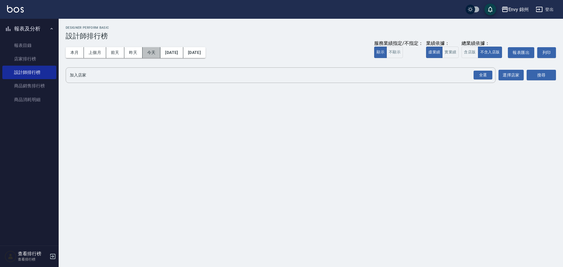
click at [157, 52] on button "今天" at bounding box center [151, 52] width 18 height 11
click at [482, 76] on div "全選" at bounding box center [482, 75] width 19 height 9
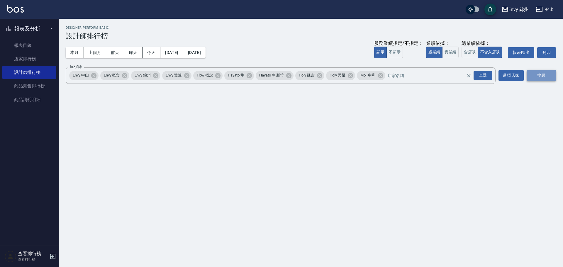
click at [533, 73] on button "搜尋" at bounding box center [540, 75] width 29 height 11
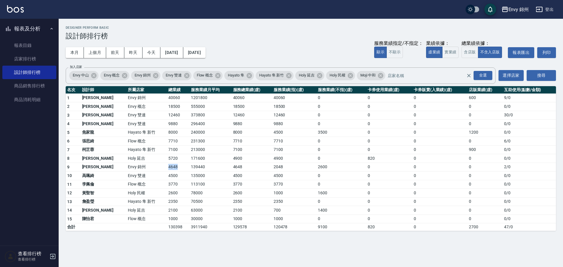
drag, startPoint x: 139, startPoint y: 165, endPoint x: 156, endPoint y: 167, distance: 16.5
click at [156, 167] on tr "9 潘昀廷 Envy 錦州 4648 139440 4648 2048 2600 0 0 0 2 / 0" at bounding box center [311, 167] width 490 height 9
click at [74, 54] on button "本月" at bounding box center [75, 52] width 18 height 11
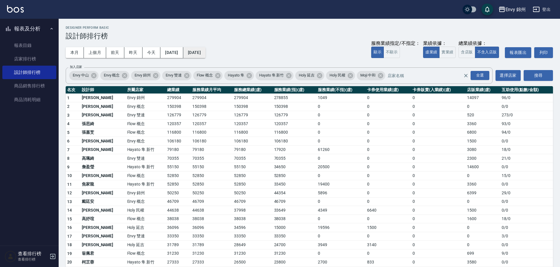
click at [205, 53] on button "2025/09/30" at bounding box center [194, 52] width 22 height 11
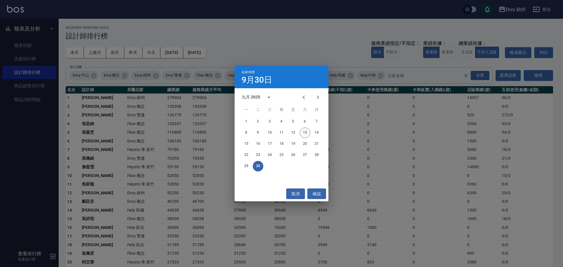
click at [303, 131] on button "13" at bounding box center [304, 132] width 11 height 11
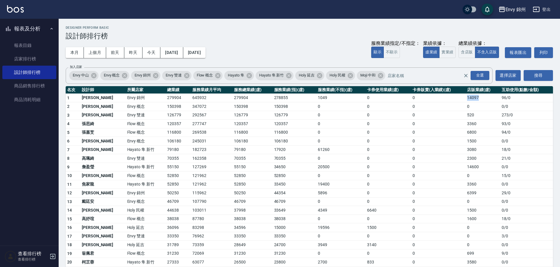
drag, startPoint x: 460, startPoint y: 96, endPoint x: 480, endPoint y: 100, distance: 20.2
click at [480, 100] on tr "1 鄭怡秀 Envy 錦州 279904 645932 279904 278855 1049 0 0 14097 96 / 0" at bounding box center [309, 97] width 487 height 9
drag, startPoint x: 141, startPoint y: 190, endPoint x: 163, endPoint y: 192, distance: 22.0
click at [163, 192] on tr "12 潘昀廷 Envy 錦州 50250 115962 50250 44354 5896 0 0 6399 29 / 0" at bounding box center [309, 193] width 487 height 9
drag, startPoint x: 137, startPoint y: 104, endPoint x: 171, endPoint y: 99, distance: 34.3
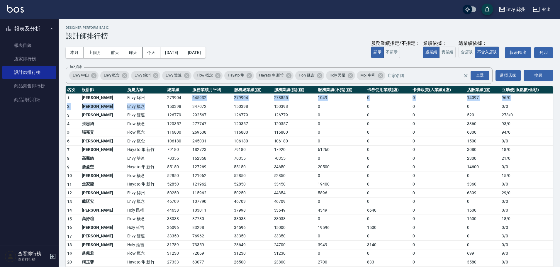
click at [171, 99] on tbody "1 鄭怡秀 Envy 錦州 279904 645932 279904 278855 1049 0 0 14097 96 / 0 2 王文嘉 Envy 概念 1…" at bounding box center [309, 226] width 487 height 267
click at [32, 56] on link "店家排行榜" at bounding box center [29, 58] width 54 height 13
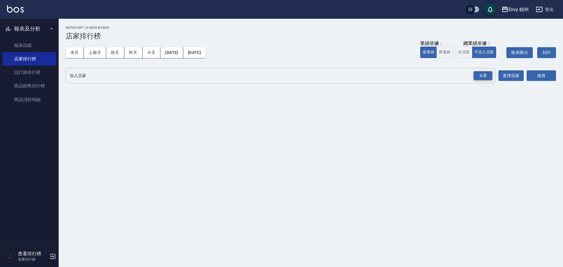
click at [486, 78] on div "全選" at bounding box center [482, 75] width 19 height 9
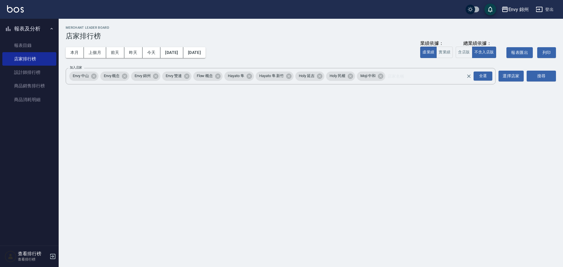
click at [525, 76] on div "加入店家 Envy 中山 Envy 概念 Envy 錦州 Envy 雙連 Flow 概念 Hayato 隼 Hayato 隼 新竹 Holy 延吉 Holy …" at bounding box center [311, 76] width 490 height 16
click at [546, 75] on button "搜尋" at bounding box center [540, 76] width 29 height 11
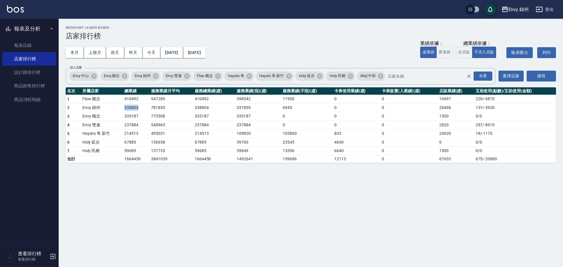
drag, startPoint x: 121, startPoint y: 109, endPoint x: 141, endPoint y: 108, distance: 19.4
click at [140, 108] on tr "2 Envy 錦州 338804 781855 338804 331859 6945 0 0 20496 131 / -3930" at bounding box center [311, 107] width 490 height 9
click at [550, 8] on button "登出" at bounding box center [544, 9] width 23 height 11
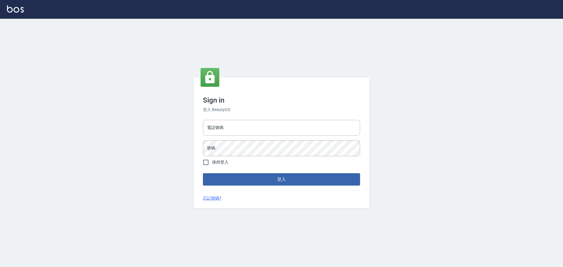
type input "9990001234567"
drag, startPoint x: 0, startPoint y: 0, endPoint x: 281, endPoint y: 130, distance: 309.5
click at [281, 130] on input "9990001234567" at bounding box center [281, 128] width 157 height 16
type input "25153595"
click at [278, 181] on button "登入" at bounding box center [281, 179] width 157 height 12
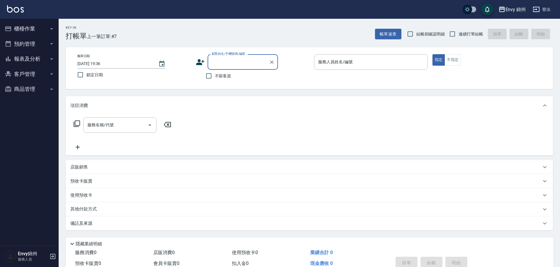
click at [36, 64] on button "報表及分析" at bounding box center [29, 58] width 54 height 15
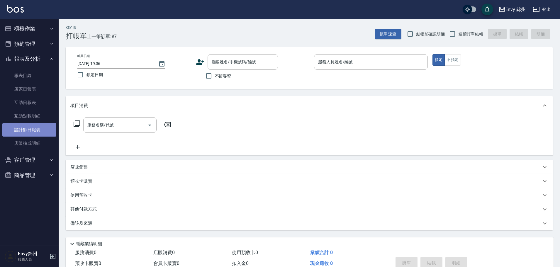
click at [28, 130] on link "設計師日報表" at bounding box center [29, 129] width 54 height 13
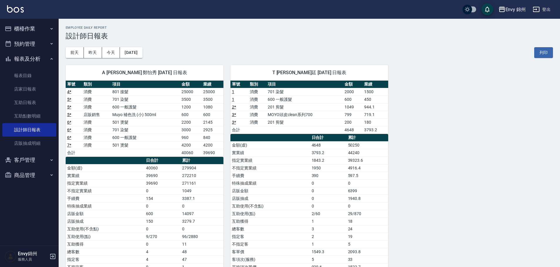
click at [23, 28] on button "櫃檯作業" at bounding box center [29, 28] width 54 height 15
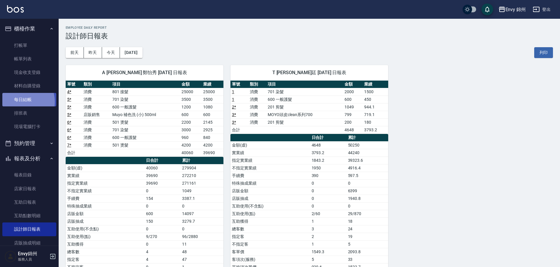
click at [20, 102] on link "每日結帳" at bounding box center [29, 99] width 54 height 13
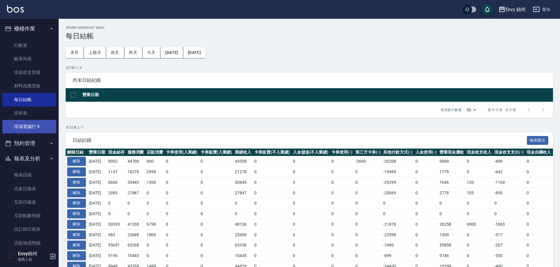
click at [42, 127] on link "現場電腦打卡" at bounding box center [29, 126] width 54 height 13
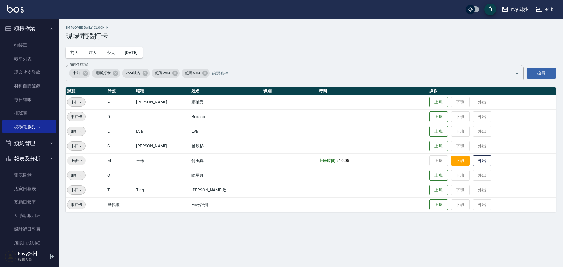
click at [451, 161] on button "下班" at bounding box center [460, 161] width 19 height 10
click at [547, 11] on button "登出" at bounding box center [544, 9] width 23 height 11
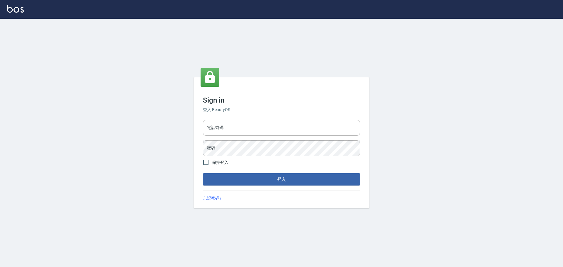
type input "25153595"
